Goal: Information Seeking & Learning: Understand process/instructions

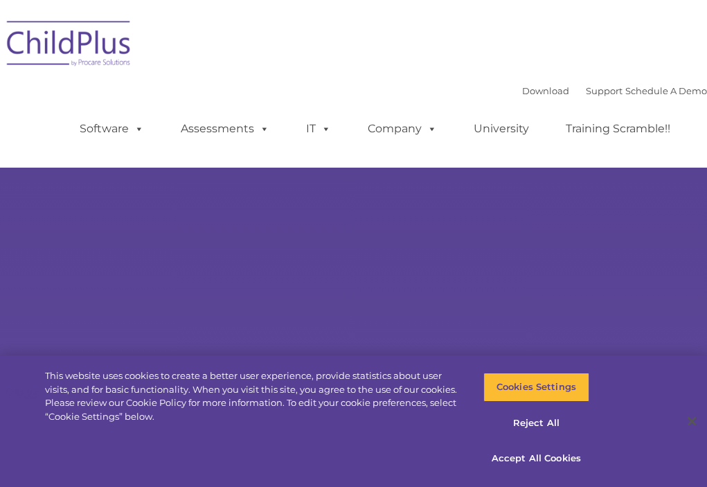
select select "MEDIUM"
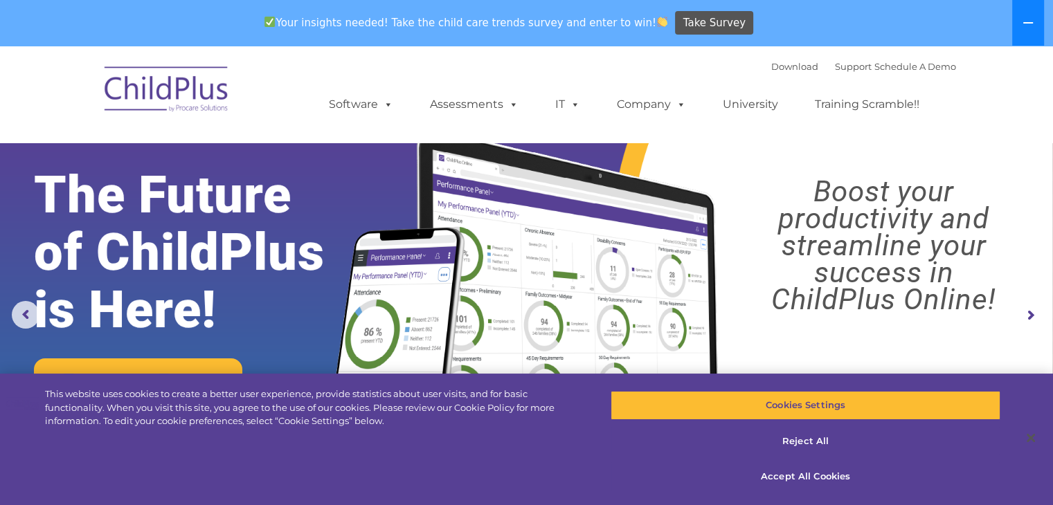
click at [706, 17] on button at bounding box center [1028, 23] width 32 height 46
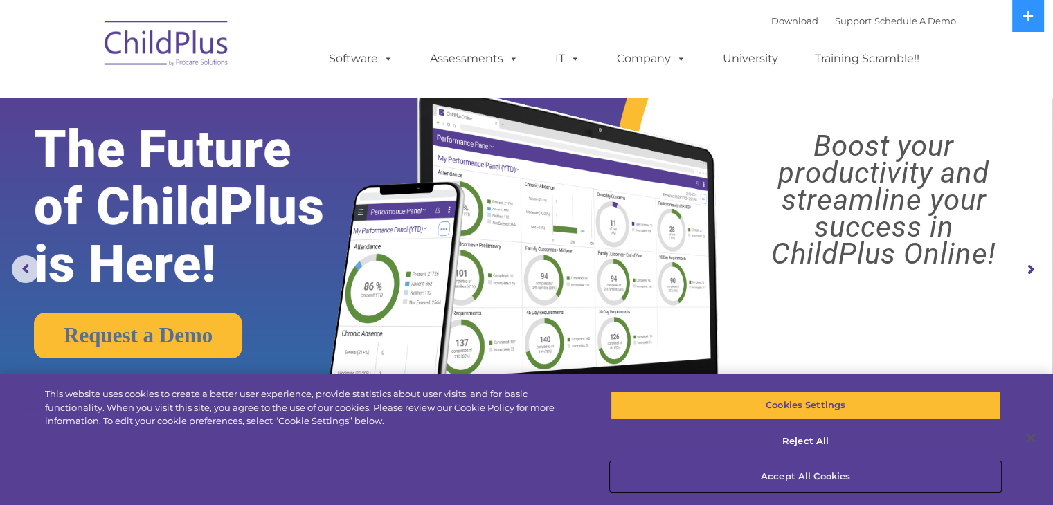
click at [706, 485] on button "Accept All Cookies" at bounding box center [806, 476] width 390 height 29
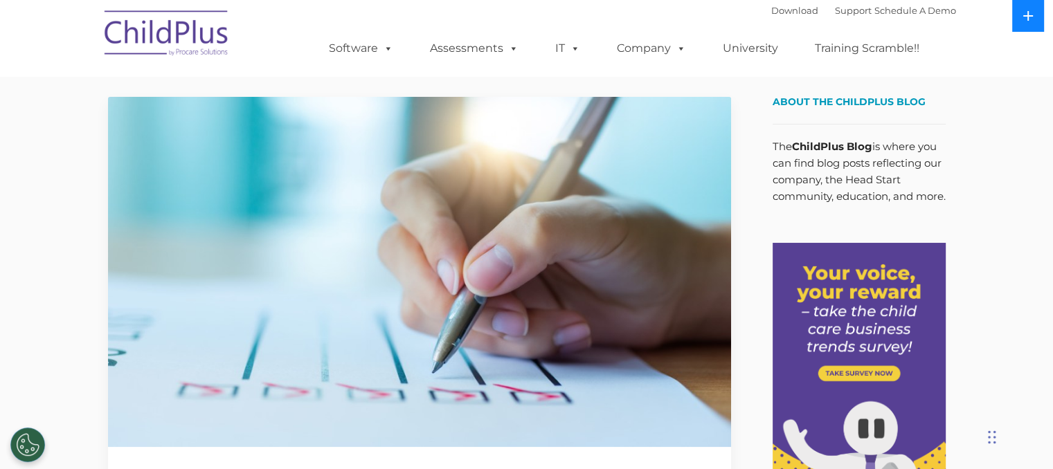
click at [1027, 19] on icon at bounding box center [1028, 16] width 10 height 10
